Goal: Task Accomplishment & Management: Use online tool/utility

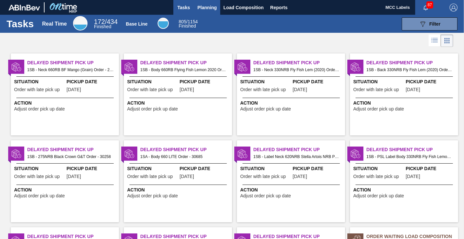
click at [204, 5] on span "Planning" at bounding box center [207, 8] width 19 height 8
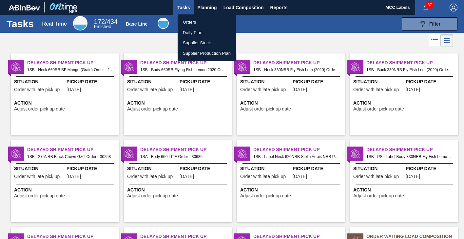
click at [187, 23] on li "Orders" at bounding box center [207, 22] width 58 height 10
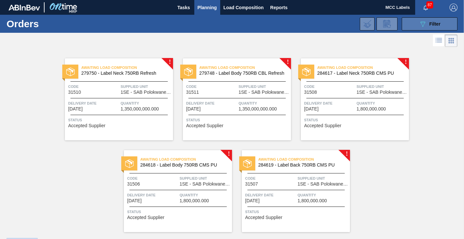
click at [416, 21] on button "089F7B8B-B2A5-4AFE-B5C0-19BA573D28AC Filter" at bounding box center [430, 23] width 56 height 13
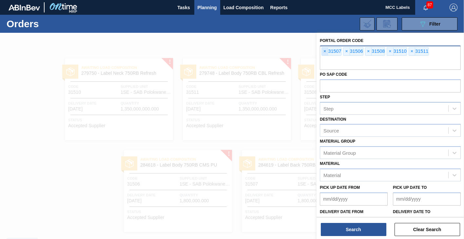
click at [324, 50] on span "×" at bounding box center [325, 52] width 6 height 8
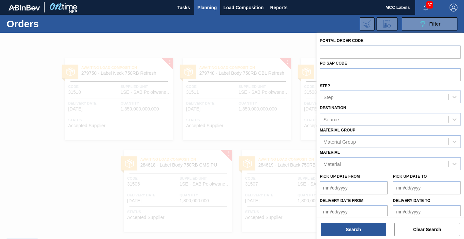
click at [326, 53] on input "text" at bounding box center [390, 52] width 141 height 12
type input "31434"
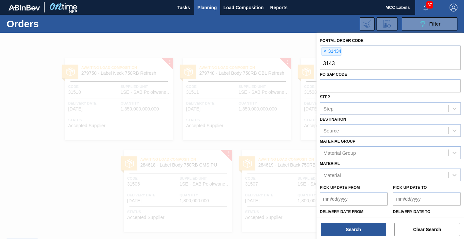
type input "31435"
type input "31557"
type input "31470"
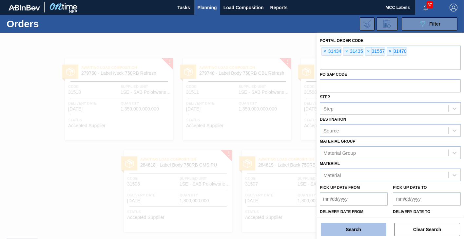
click at [347, 228] on button "Search" at bounding box center [354, 229] width 66 height 13
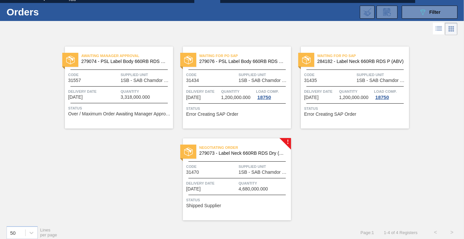
scroll to position [17, 0]
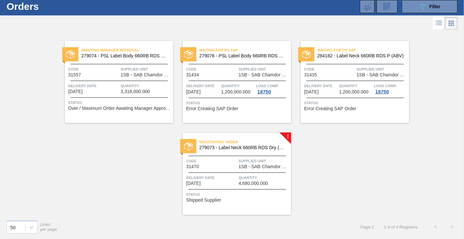
click at [232, 102] on span "Status" at bounding box center [237, 103] width 103 height 7
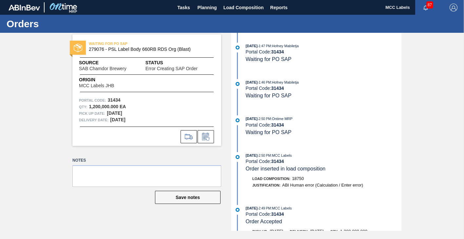
click at [55, 115] on div "WAITING FOR PO SAP 279076 - PSL Label Body 660RB RDS Org (Blast) Source SAB Cha…" at bounding box center [232, 132] width 464 height 198
click at [44, 76] on div "WAITING FOR PO SAP 279076 - PSL Label Body 660RB RDS Org (Blast) Source SAB Cha…" at bounding box center [232, 132] width 464 height 198
click at [203, 10] on span "Planning" at bounding box center [207, 8] width 19 height 8
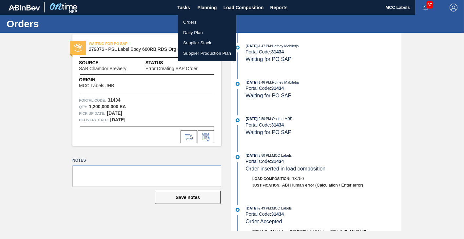
click at [185, 20] on li "Orders" at bounding box center [207, 22] width 58 height 10
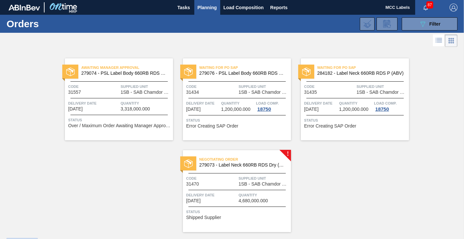
click at [247, 200] on span "4,680,000.000" at bounding box center [253, 200] width 29 height 5
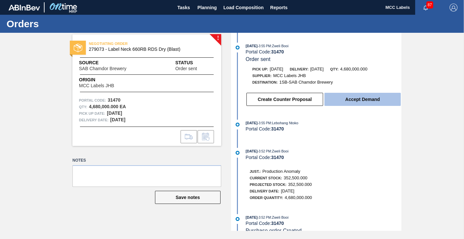
click at [358, 100] on button "Accept Demand" at bounding box center [362, 99] width 76 height 13
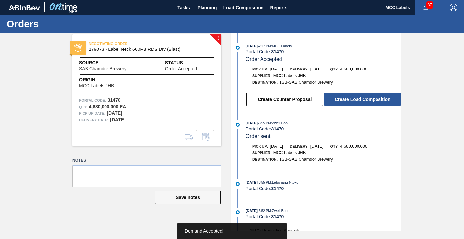
click at [358, 100] on button "Create Load Composition" at bounding box center [362, 99] width 76 height 13
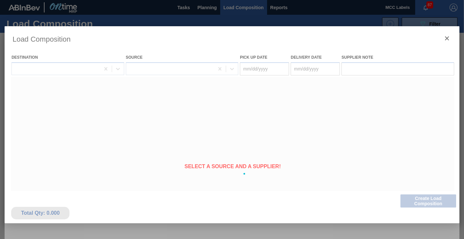
type Date "[DATE]"
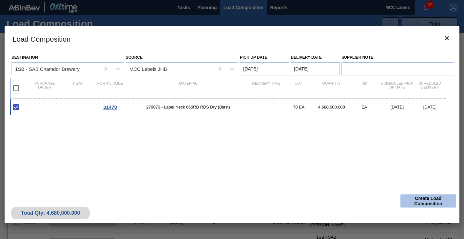
click at [419, 201] on button "Create Load Composition" at bounding box center [429, 200] width 56 height 13
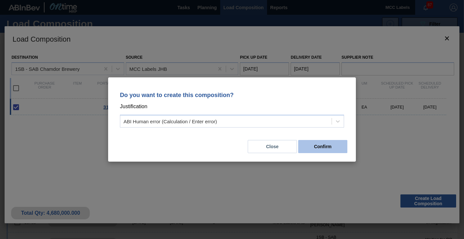
click at [320, 149] on button "Confirm" at bounding box center [322, 146] width 49 height 13
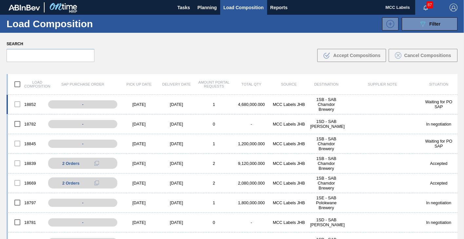
click at [320, 103] on div "1SB - SAB Chamdor Brewery" at bounding box center [326, 104] width 37 height 15
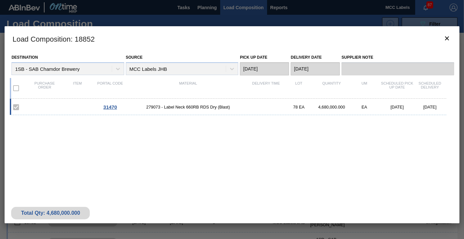
click at [65, 104] on div "31470 279073 - Label Neck 660RB RDS Dry (Blast) 78 EA 4,680,000.000 EA [DATE] […" at bounding box center [228, 107] width 437 height 16
click at [449, 37] on icon "botão de ícone" at bounding box center [447, 38] width 8 height 8
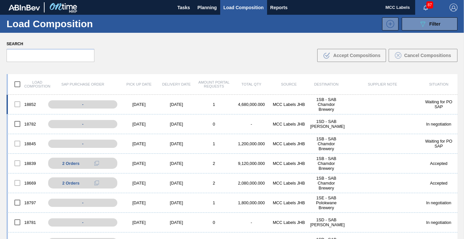
click at [255, 102] on div "4,680,000.000" at bounding box center [251, 104] width 37 height 5
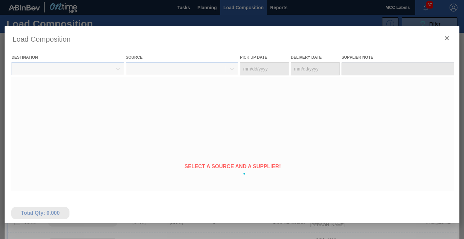
type Date "[DATE]"
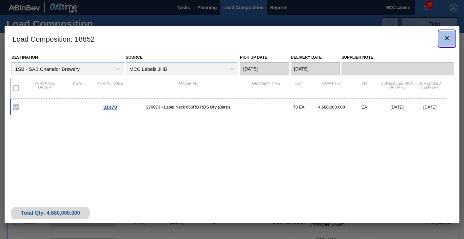
click at [445, 38] on icon "botão de ícone" at bounding box center [447, 38] width 8 height 8
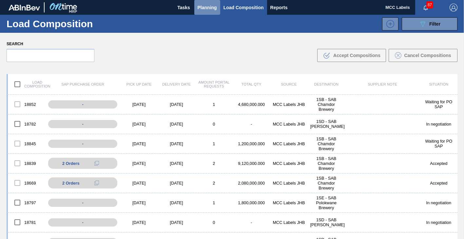
click at [200, 2] on button "Planning" at bounding box center [207, 7] width 26 height 15
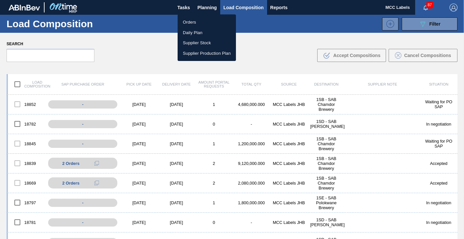
click at [192, 20] on li "Orders" at bounding box center [207, 22] width 58 height 10
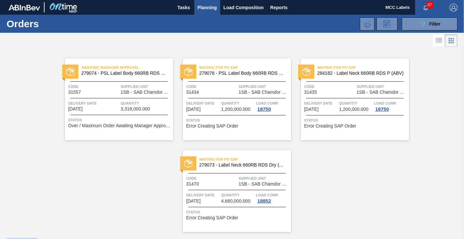
scroll to position [17, 0]
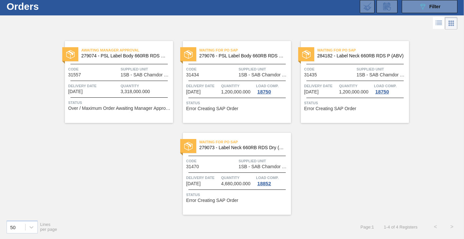
click at [135, 94] on span "3,318,000.000" at bounding box center [135, 91] width 29 height 5
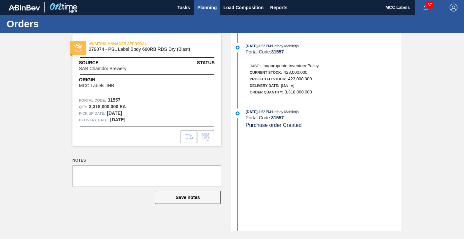
click at [202, 10] on span "Planning" at bounding box center [207, 8] width 19 height 8
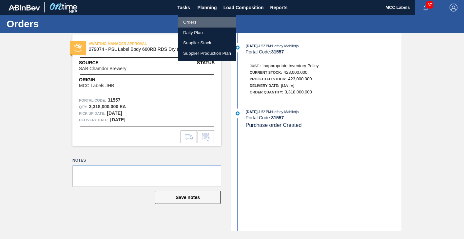
click at [192, 22] on li "Orders" at bounding box center [207, 22] width 58 height 10
